Goal: Transaction & Acquisition: Purchase product/service

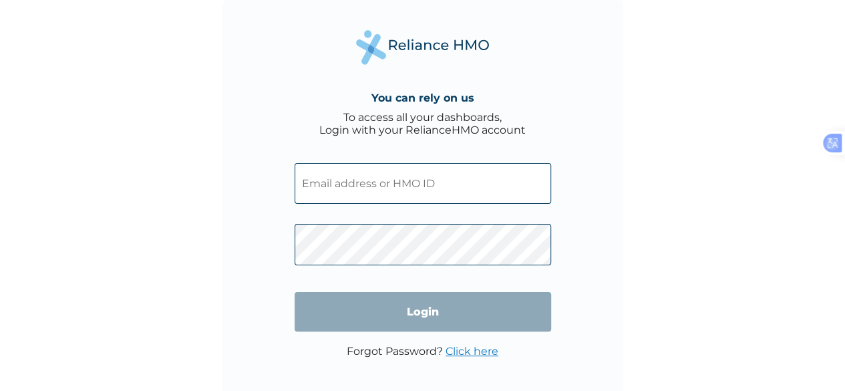
type input "[EMAIL_ADDRESS][DOMAIN_NAME]"
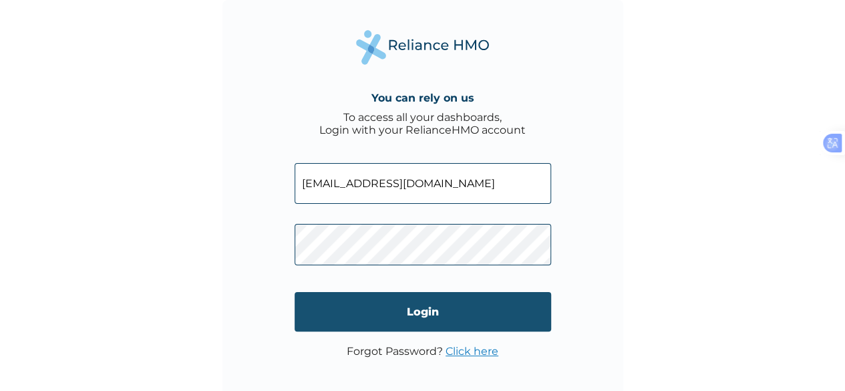
click at [386, 313] on input "Login" at bounding box center [423, 311] width 257 height 39
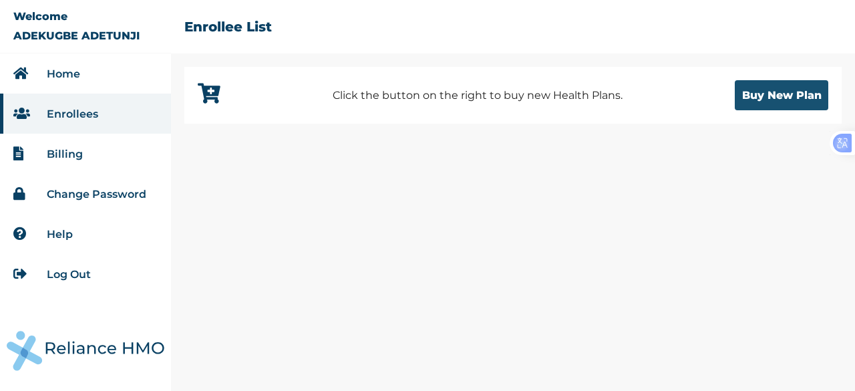
click at [764, 97] on button "Buy New Plan" at bounding box center [782, 95] width 94 height 30
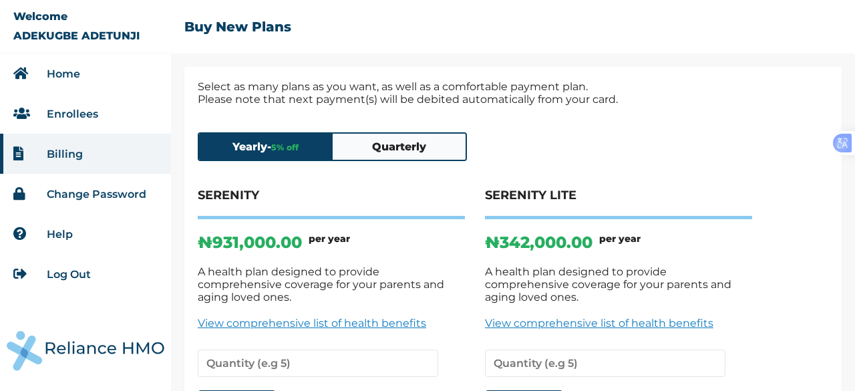
click at [422, 152] on button "Quarterly" at bounding box center [400, 147] width 134 height 26
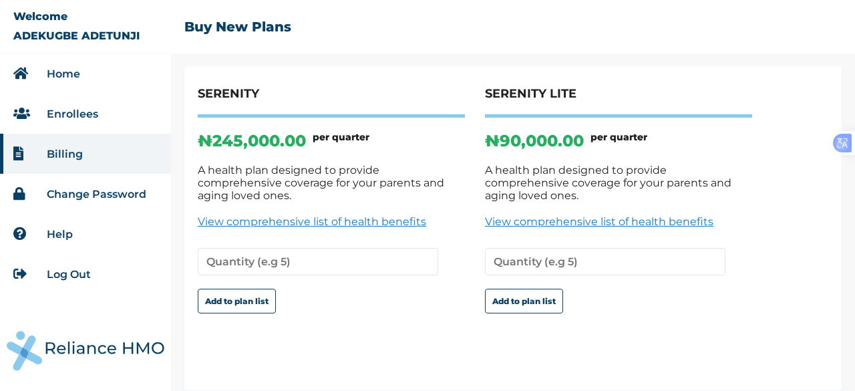
scroll to position [103, 0]
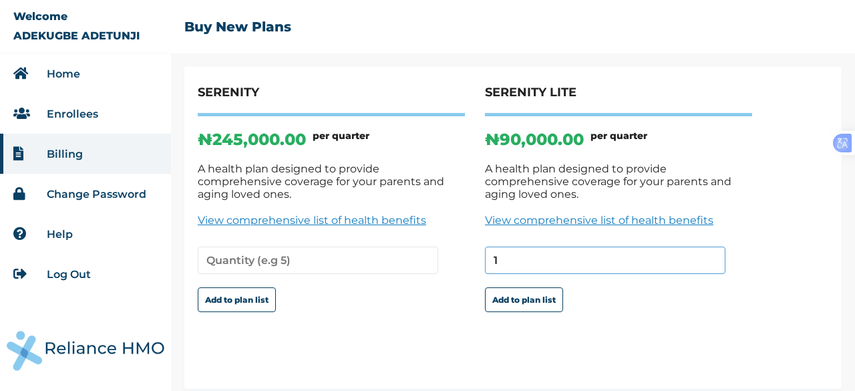
click at [712, 247] on input "1" at bounding box center [605, 260] width 241 height 27
click at [712, 247] on input "2" at bounding box center [605, 260] width 241 height 27
click at [712, 247] on input "3" at bounding box center [605, 260] width 241 height 27
click at [712, 247] on input "4" at bounding box center [605, 260] width 241 height 27
type input "5"
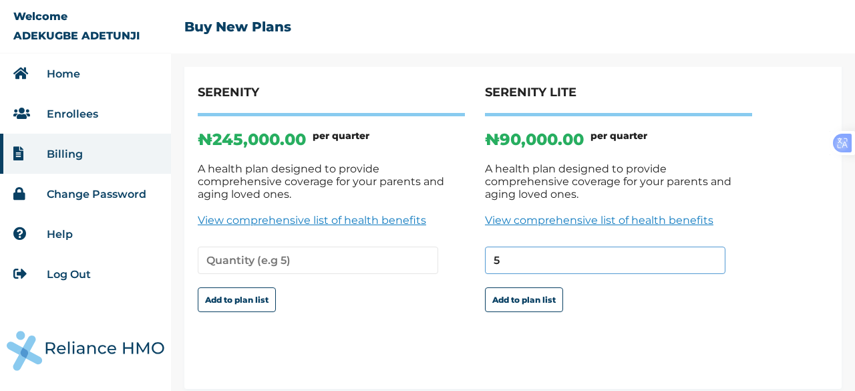
click at [712, 247] on input "5" at bounding box center [605, 260] width 241 height 27
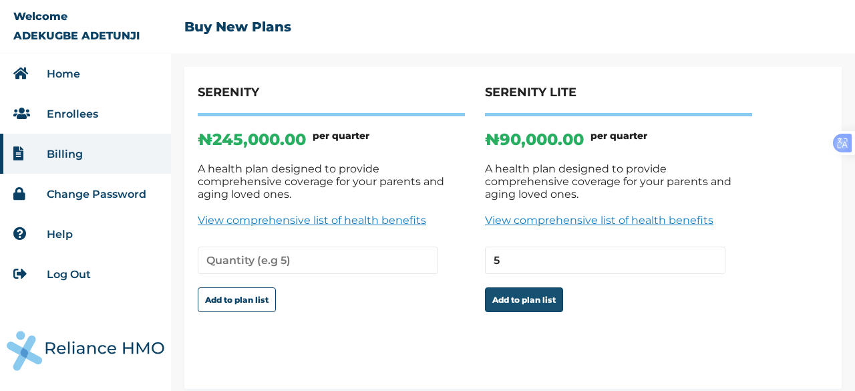
click at [515, 291] on button "Add to plan list" at bounding box center [524, 299] width 78 height 25
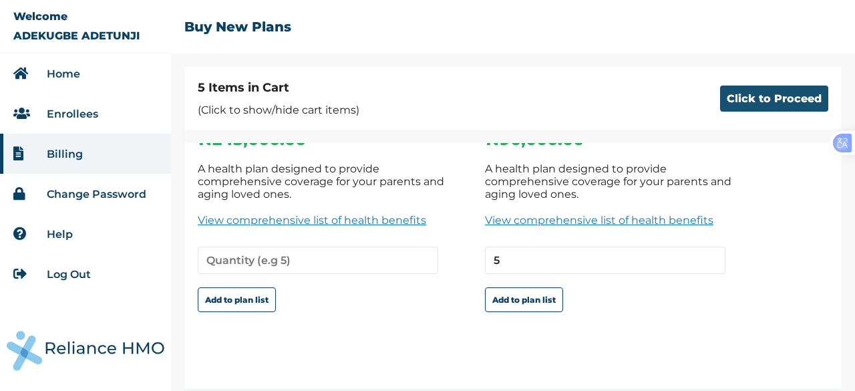
click at [765, 98] on button "Click to Proceed" at bounding box center [774, 99] width 108 height 26
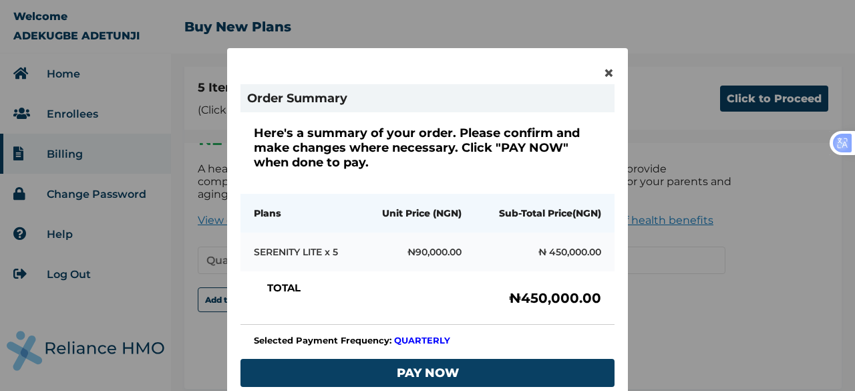
scroll to position [128, 0]
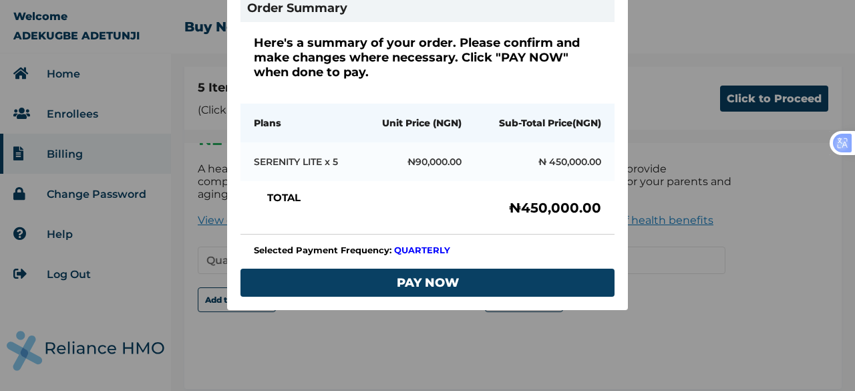
click at [786, 277] on div "× Order Summary Here's a summary of your order. Please confirm and make changes…" at bounding box center [427, 195] width 855 height 391
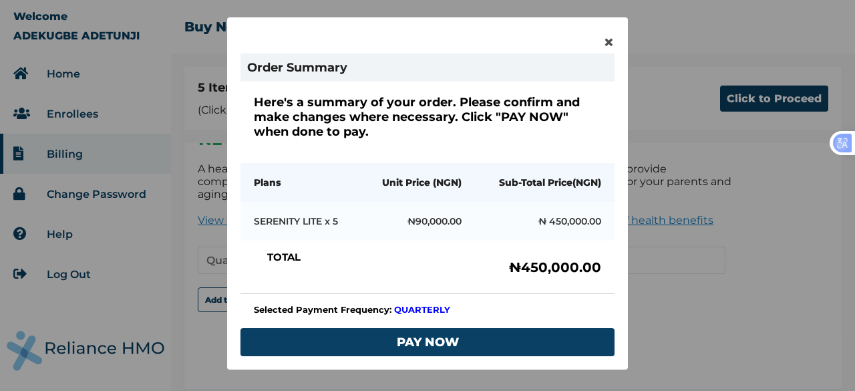
scroll to position [0, 0]
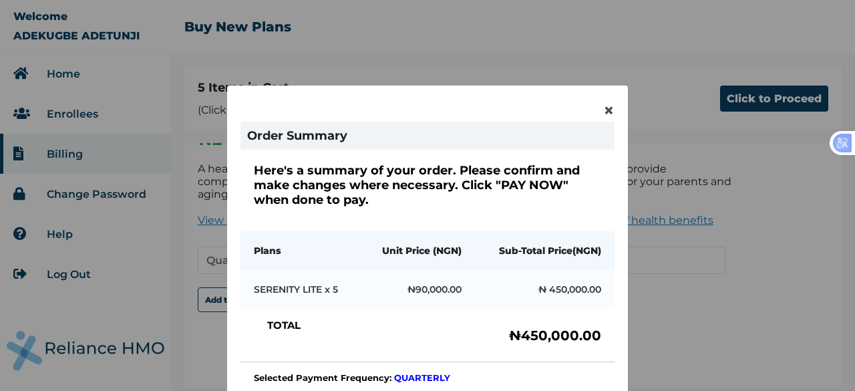
click at [605, 108] on span "×" at bounding box center [608, 110] width 11 height 23
